Goal: Information Seeking & Learning: Learn about a topic

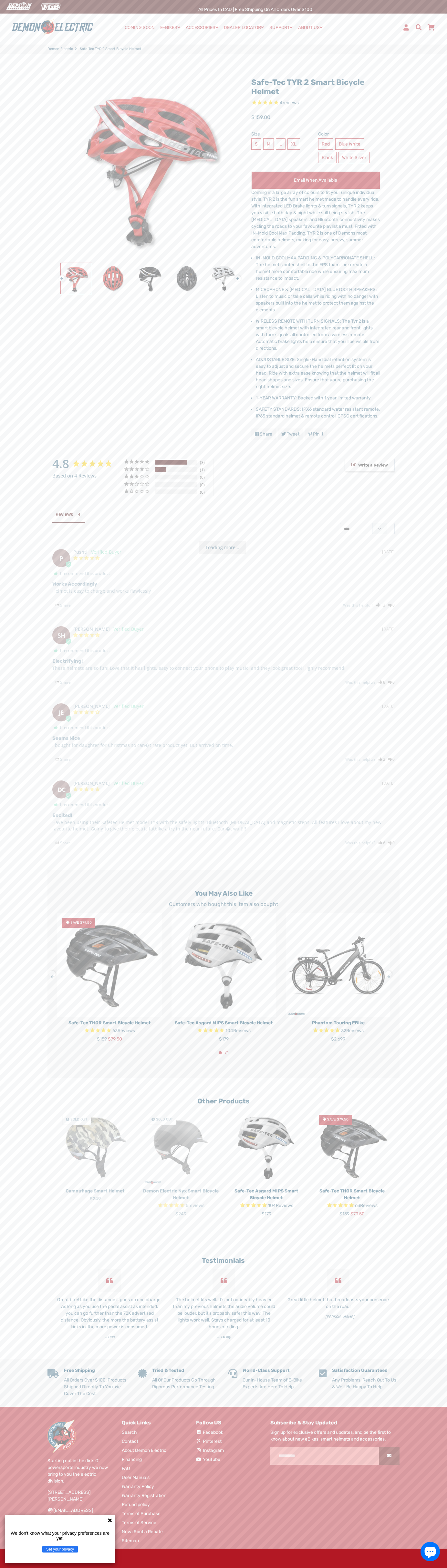
click at [96, 23] on div "Demon Electric" at bounding box center [64, 27] width 108 height 17
click at [422, 1358] on main "Safe-Tec TYR 2 Smart Bicycle Helmet 4 reviews Next" at bounding box center [224, 707] width 447 height 1306
click at [50, 1567] on html "Search Menu Close Cart COMING SOON E-BIKES Expand submenu E-BIKES Collapse subm…" at bounding box center [224, 796] width 447 height 1593
click at [21, 714] on main "Safe-Tec TYR 2 Smart Bicycle Helmet 4 reviews Next" at bounding box center [224, 707] width 447 height 1306
click at [261, 117] on span "$159.00" at bounding box center [260, 117] width 19 height 8
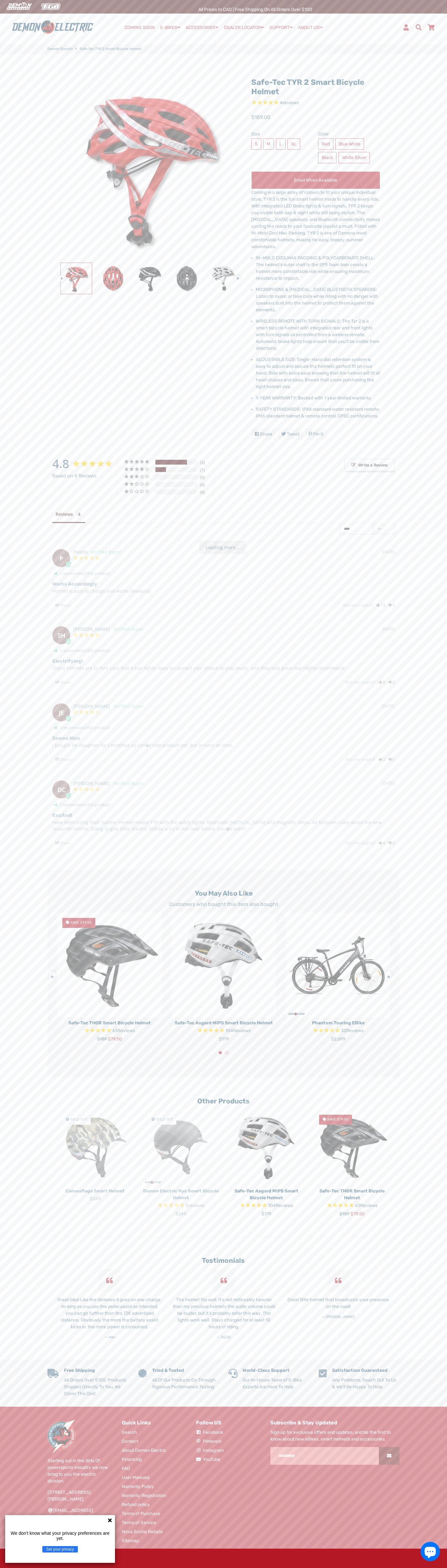
click at [280, 149] on label "L" at bounding box center [281, 144] width 10 height 12
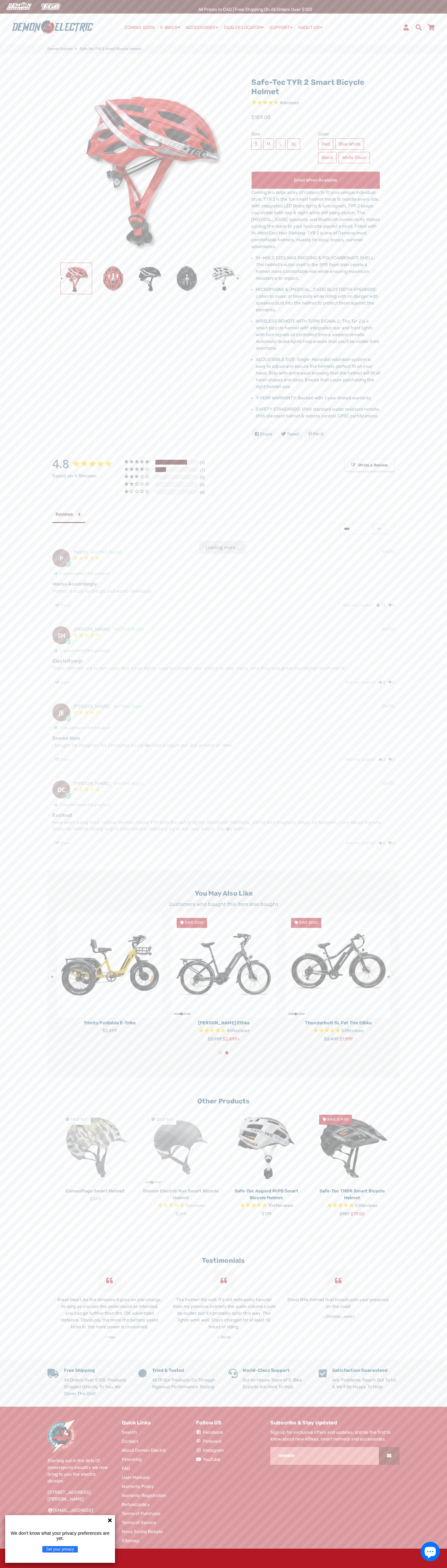
click at [318, 398] on span "1-YEAR WARRANTY: Backed with 1 year limited warranty." at bounding box center [314, 397] width 116 height 5
click at [318, 268] on li "IN-MOLD COOLMAX PADDING & POLYCARBONATE SHELL: The helmet's outer shell to the …" at bounding box center [318, 268] width 124 height 27
click at [113, 278] on img at bounding box center [113, 278] width 31 height 31
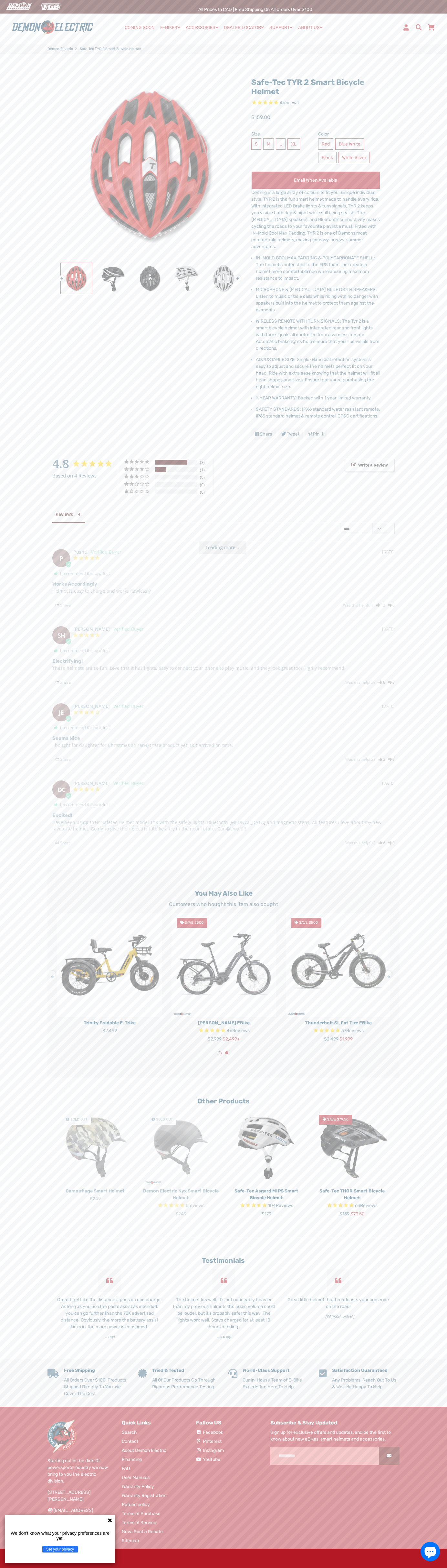
click at [318, 299] on li "MICROPHONE & [MEDICAL_DATA] BLUETOOTH SPEAKERS: Listen to music or take calls w…" at bounding box center [318, 299] width 124 height 27
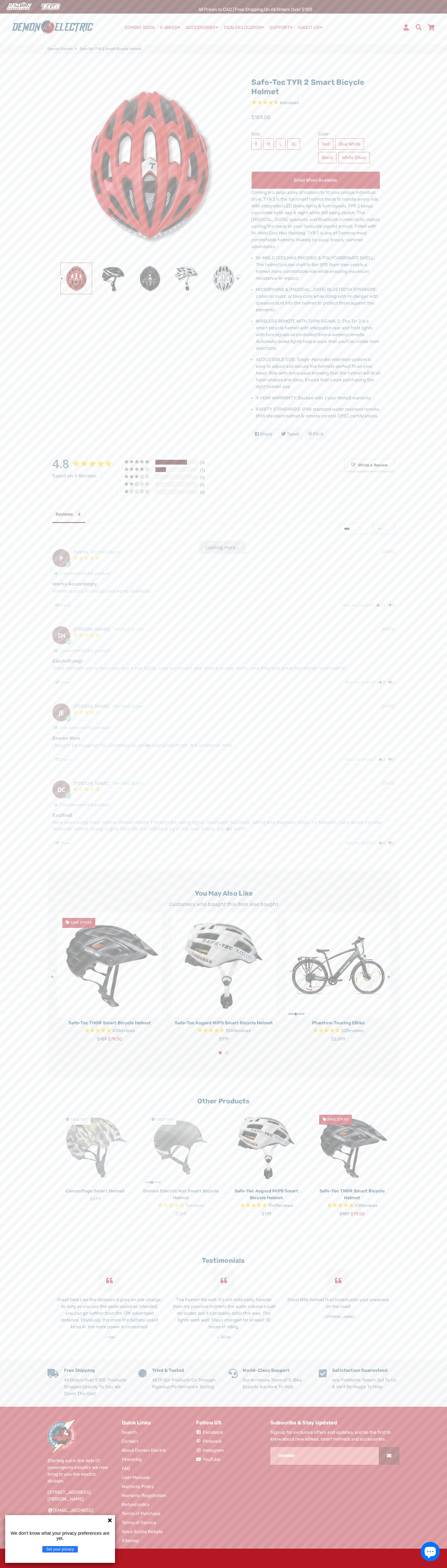
click at [318, 335] on span "WIRELESS REMOTE WITH TURN SIGNALS: The Tyr 2 is a smart bicycle helmet with int…" at bounding box center [317, 335] width 123 height 33
click at [318, 373] on span "ADJUSTABLE SIZE: Single-Hand dial retention system is easy to adjust and secure…" at bounding box center [318, 373] width 124 height 33
click at [318, 398] on span "1-YEAR WARRANTY: Backed with 1 year limited warranty." at bounding box center [314, 397] width 116 height 5
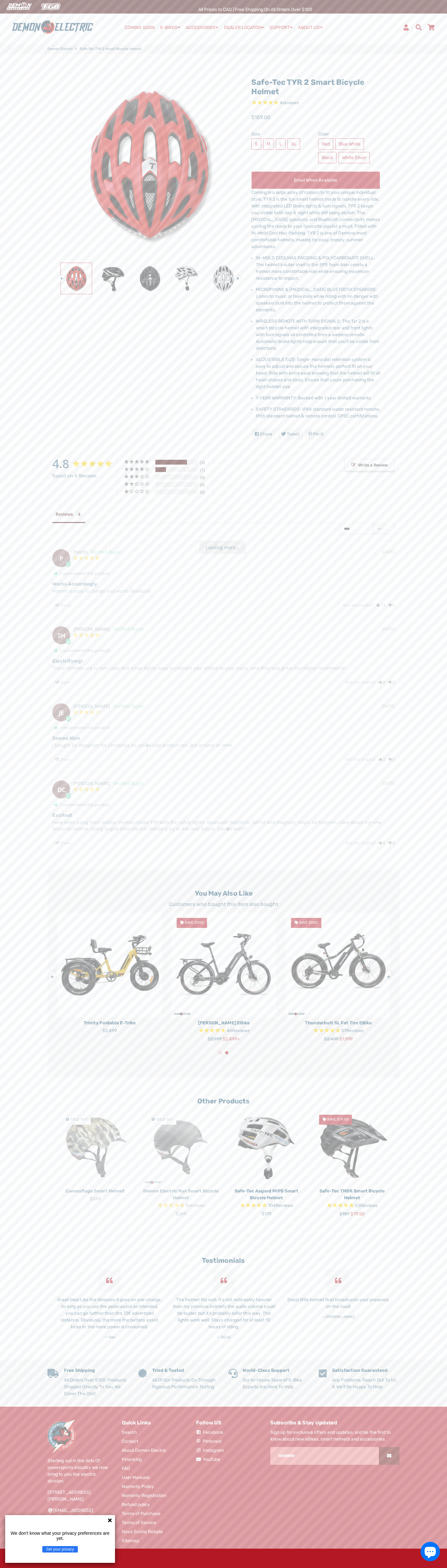
click at [318, 413] on li "SAFETY STANDARDS: IPX6 standard water resistant remote, IP65 standard helmet & …" at bounding box center [318, 413] width 124 height 13
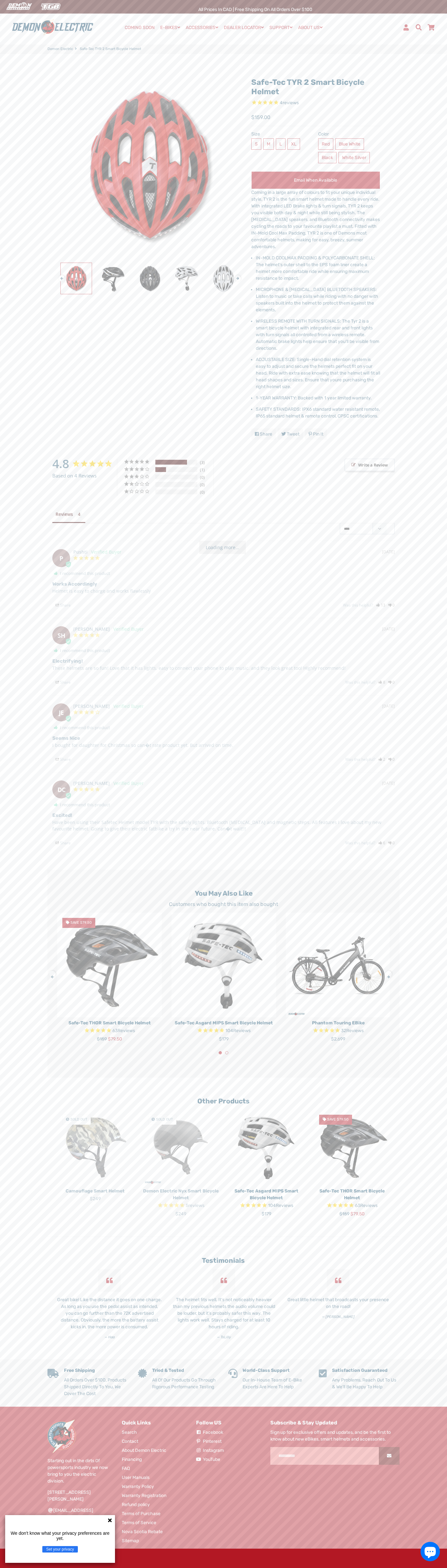
click at [80, 24] on img at bounding box center [52, 27] width 86 height 17
click at [432, 603] on main "Safe-Tec TYR 2 Smart Bicycle Helmet 4 reviews Next" at bounding box center [224, 707] width 447 height 1306
click at [128, 1567] on html "Search Menu Close Cart COMING SOON E-BIKES Expand submenu E-BIKES Collapse subm…" at bounding box center [224, 796] width 447 height 1593
click at [24, 1567] on html "Search Menu Close Cart COMING SOON E-BIKES Expand submenu E-BIKES Collapse subm…" at bounding box center [224, 796] width 447 height 1593
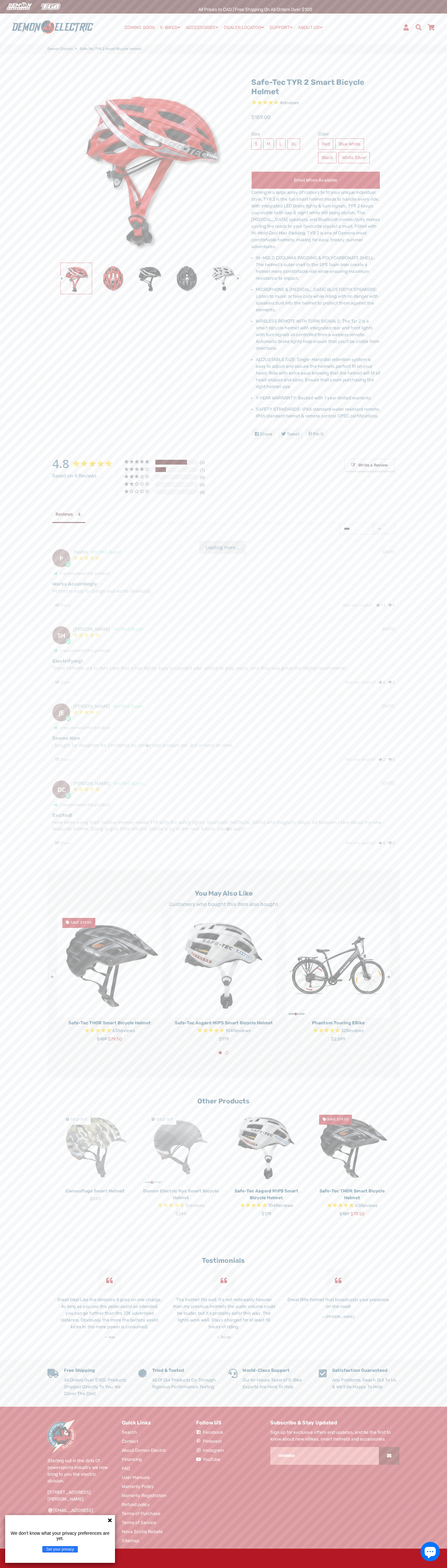
click at [261, 117] on span "$159.00" at bounding box center [260, 117] width 19 height 8
click at [280, 149] on label "L" at bounding box center [281, 144] width 10 height 12
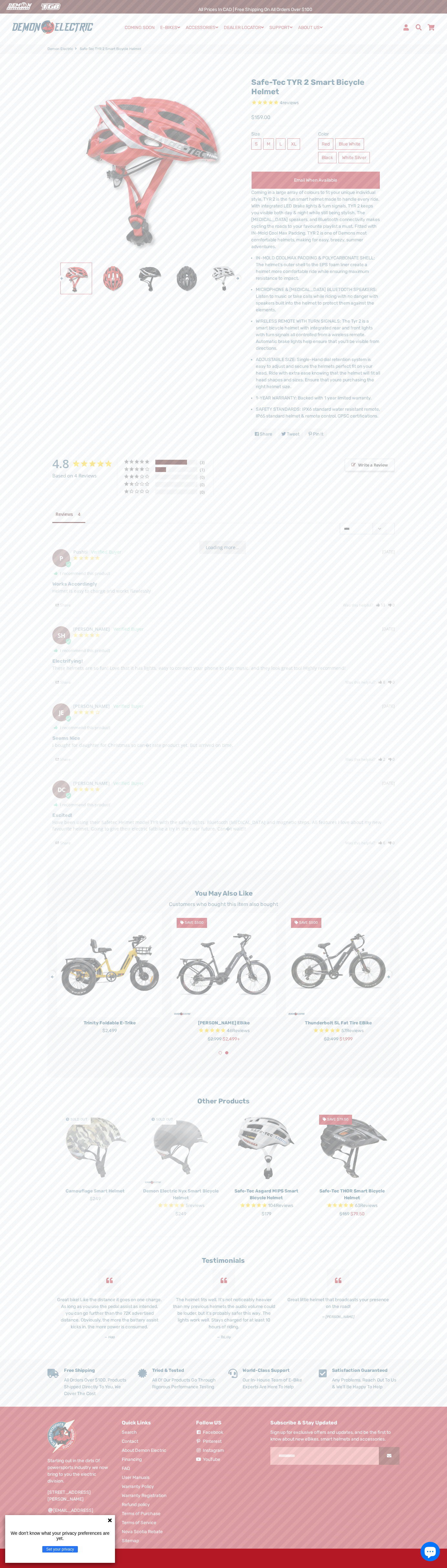
click at [318, 299] on li "MICROPHONE & [MEDICAL_DATA] BLUETOOTH SPEAKERS: Listen to music or take calls w…" at bounding box center [318, 299] width 124 height 27
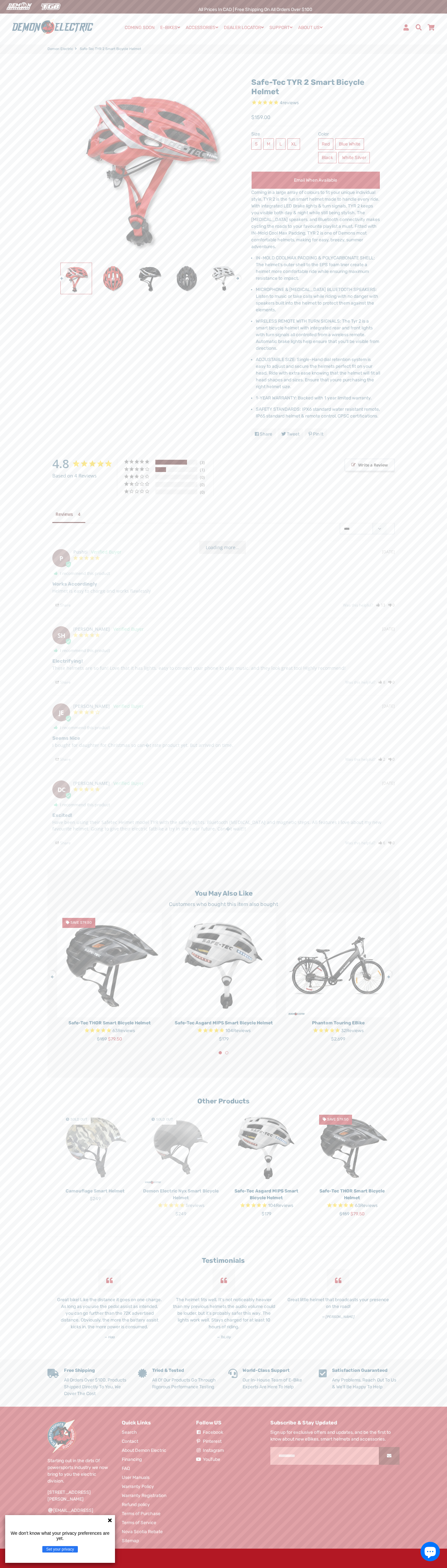
click at [318, 268] on li "IN-MOLD COOLMAX PADDING & POLYCARBONATE SHELL: The helmet's outer shell to the …" at bounding box center [318, 268] width 124 height 27
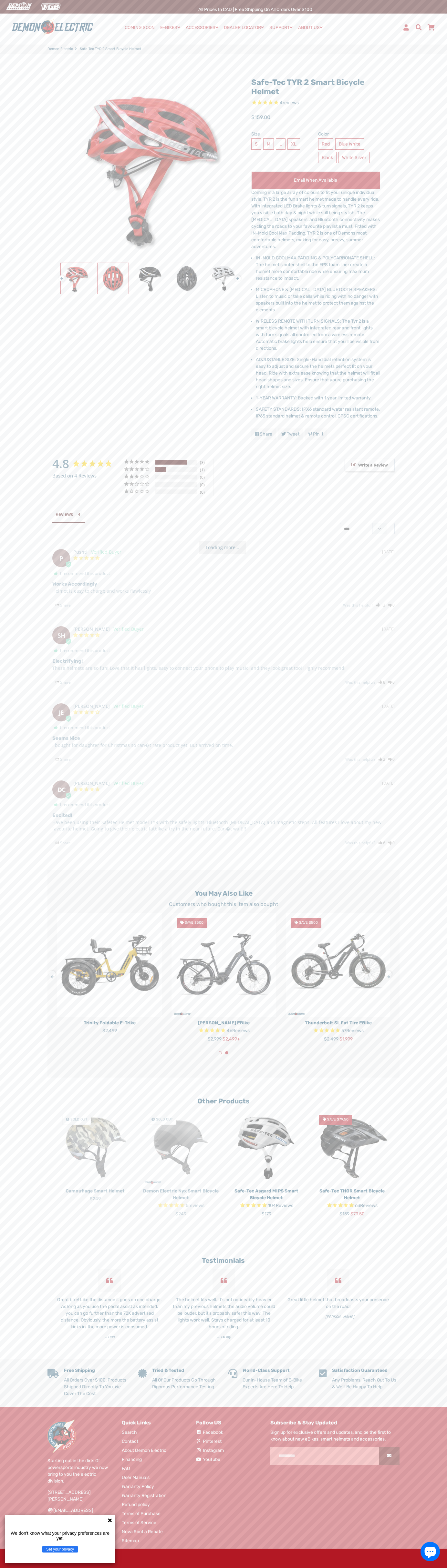
click at [113, 278] on img at bounding box center [113, 278] width 31 height 31
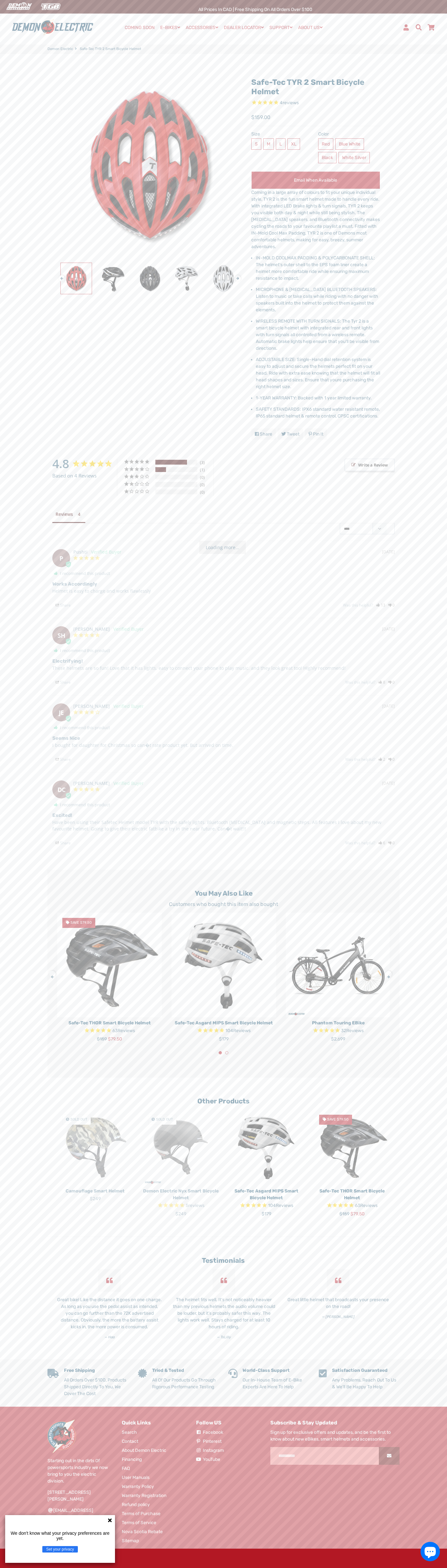
click at [318, 299] on li "MICROPHONE & [MEDICAL_DATA] BLUETOOTH SPEAKERS: Listen to music or take calls w…" at bounding box center [318, 299] width 124 height 27
click at [318, 335] on span "WIRELESS REMOTE WITH TURN SIGNALS: The Tyr 2 is a smart bicycle helmet with int…" at bounding box center [317, 335] width 123 height 33
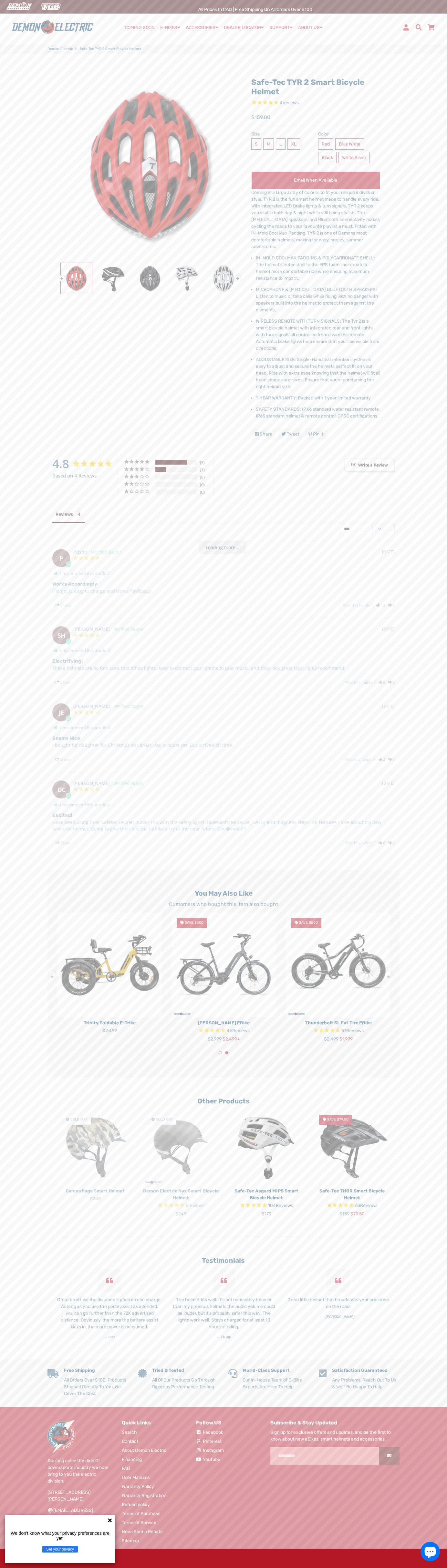
click at [318, 373] on span "ADJUSTABLE SIZE: Single-Hand dial retention system is easy to adjust and secure…" at bounding box center [318, 373] width 124 height 33
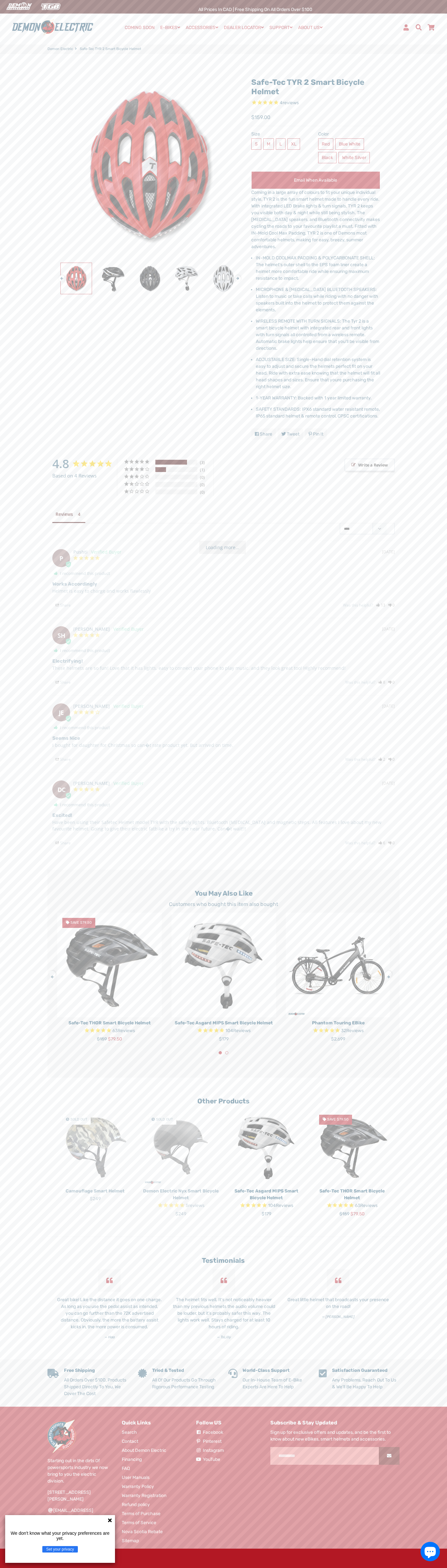
click at [318, 398] on span "1-YEAR WARRANTY: Backed with 1 year limited warranty." at bounding box center [314, 397] width 116 height 5
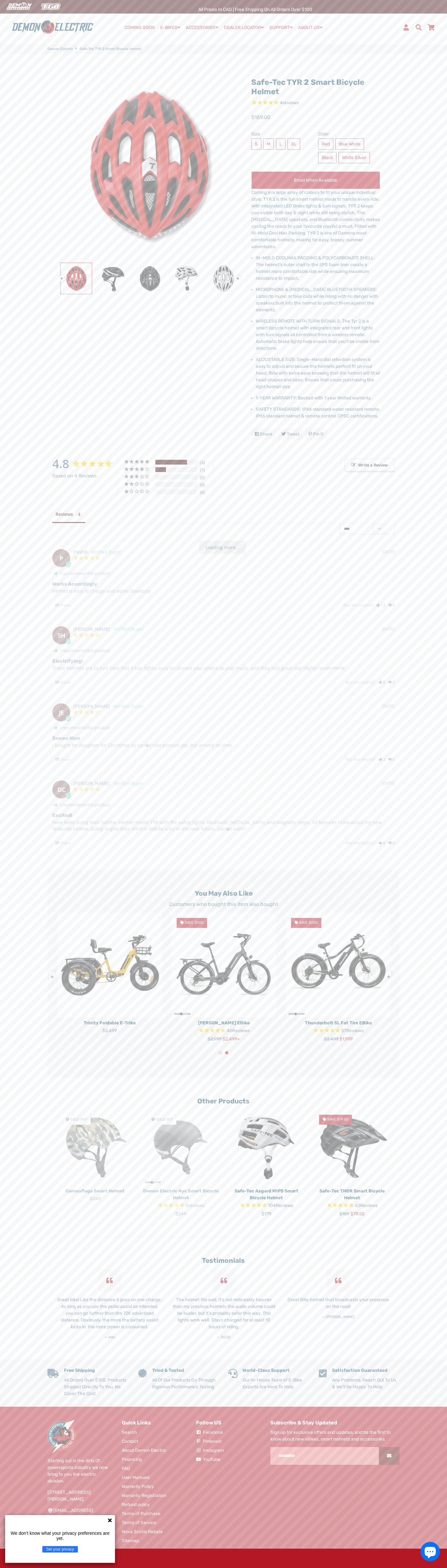
click at [318, 413] on li "SAFETY STANDARDS: IPX6 standard water resistant remote, IP65 standard helmet & …" at bounding box center [318, 413] width 124 height 13
